Goal: Find contact information: Find contact information

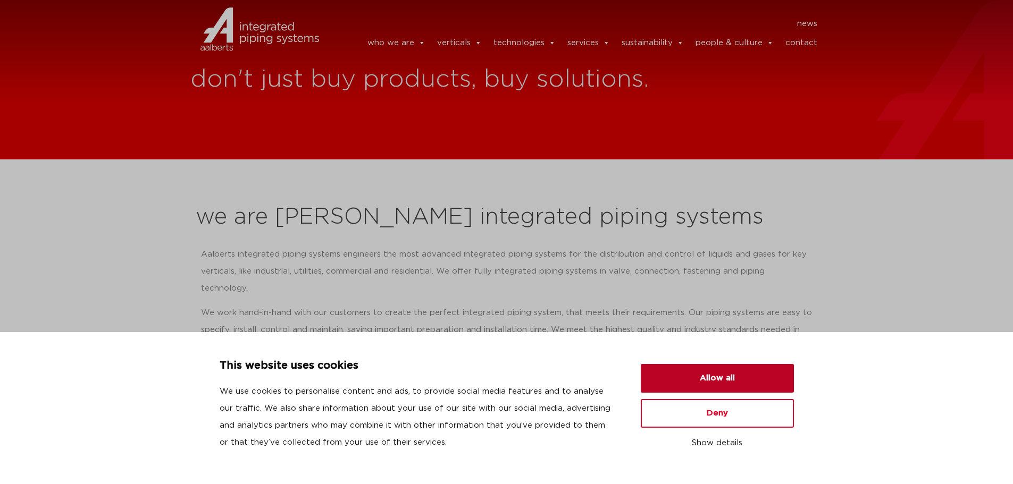
click at [709, 377] on button "Allow all" at bounding box center [717, 378] width 153 height 29
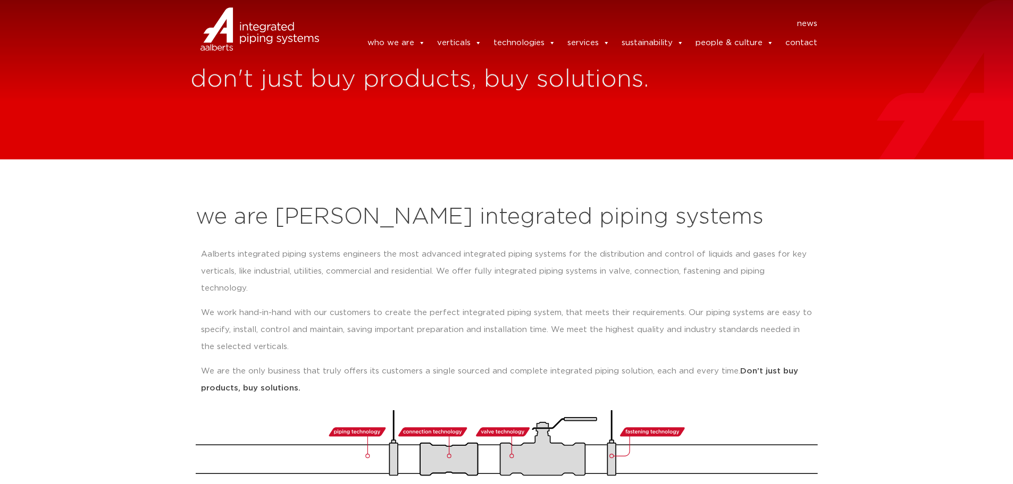
click at [799, 38] on link "contact" at bounding box center [801, 42] width 32 height 21
